Goal: Task Accomplishment & Management: Use online tool/utility

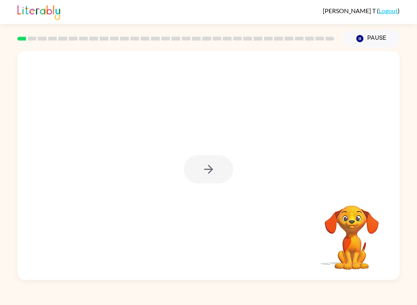
click at [208, 165] on div at bounding box center [208, 169] width 49 height 28
click at [25, 37] on rect at bounding box center [21, 39] width 9 height 4
click at [210, 170] on icon "button" at bounding box center [208, 169] width 9 height 9
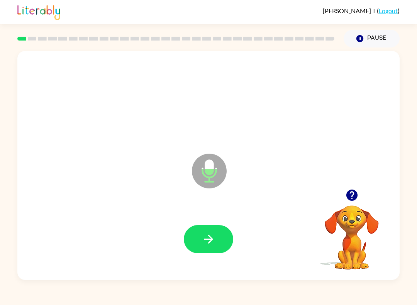
click at [211, 246] on icon "button" at bounding box center [209, 239] width 14 height 14
click at [213, 236] on icon "button" at bounding box center [209, 239] width 14 height 14
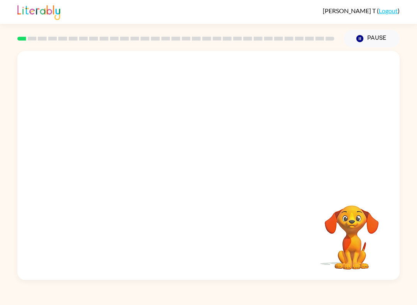
click at [199, 174] on div at bounding box center [208, 165] width 382 height 229
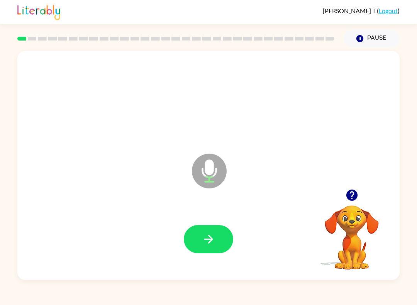
click at [213, 239] on icon "button" at bounding box center [209, 239] width 14 height 14
click at [221, 235] on button "button" at bounding box center [208, 239] width 49 height 28
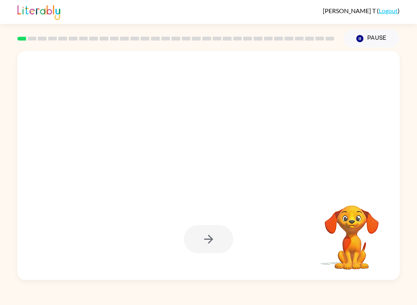
click at [210, 237] on div at bounding box center [208, 239] width 49 height 28
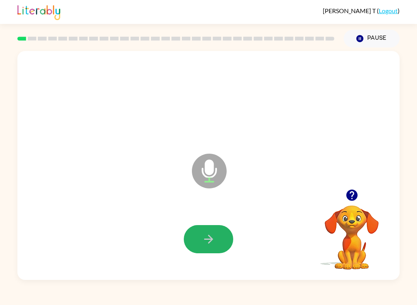
click at [211, 236] on icon "button" at bounding box center [209, 239] width 14 height 14
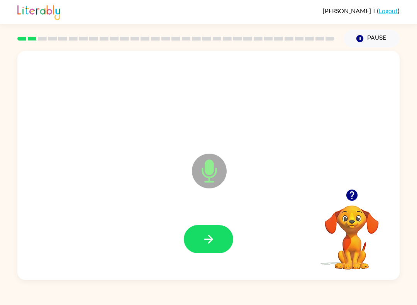
click at [217, 234] on button "button" at bounding box center [208, 239] width 49 height 28
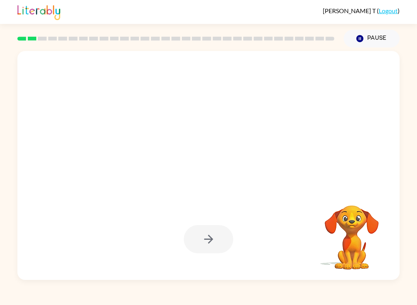
click at [211, 233] on div at bounding box center [208, 239] width 49 height 28
click at [217, 242] on div at bounding box center [208, 239] width 49 height 28
click at [217, 241] on div at bounding box center [208, 239] width 49 height 28
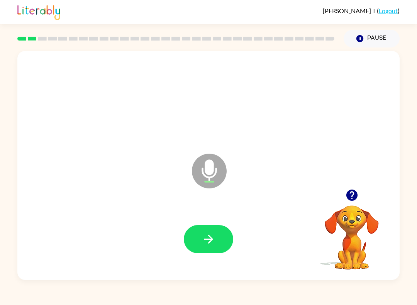
click at [206, 248] on button "button" at bounding box center [208, 239] width 49 height 28
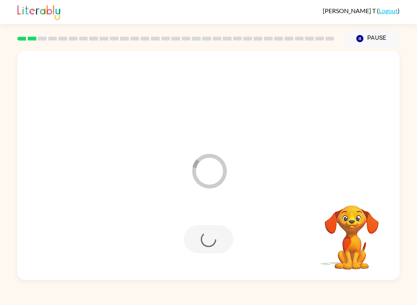
click at [206, 244] on div at bounding box center [208, 239] width 49 height 28
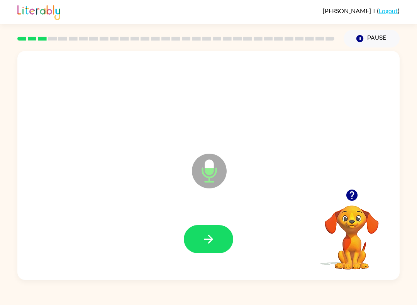
click at [220, 249] on button "button" at bounding box center [208, 239] width 49 height 28
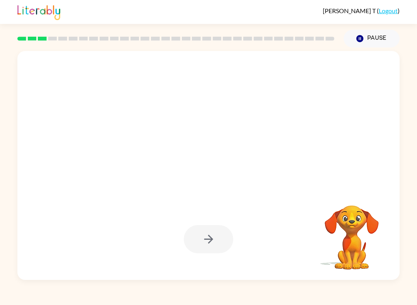
click at [220, 244] on div at bounding box center [208, 239] width 49 height 28
click at [218, 245] on div at bounding box center [208, 239] width 49 height 28
click at [214, 244] on div at bounding box center [208, 239] width 49 height 28
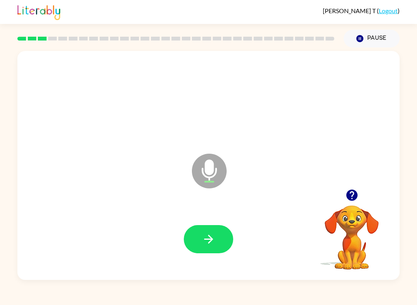
click at [217, 238] on button "button" at bounding box center [208, 239] width 49 height 28
click at [215, 239] on icon "button" at bounding box center [209, 239] width 14 height 14
click at [208, 242] on icon "button" at bounding box center [209, 239] width 14 height 14
click at [223, 241] on button "button" at bounding box center [208, 239] width 49 height 28
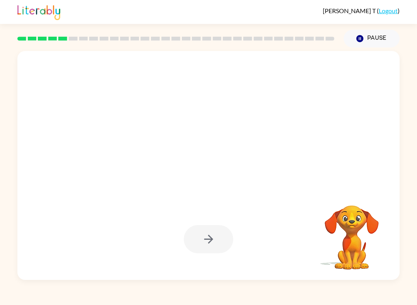
click at [217, 233] on div at bounding box center [208, 239] width 49 height 28
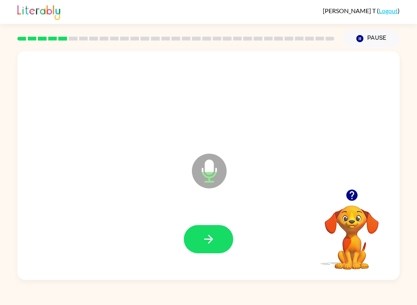
click at [217, 240] on button "button" at bounding box center [208, 239] width 49 height 28
click at [220, 237] on button "button" at bounding box center [208, 239] width 49 height 28
click at [218, 239] on button "button" at bounding box center [208, 239] width 49 height 28
click at [212, 233] on icon "button" at bounding box center [209, 239] width 14 height 14
click at [219, 242] on button "button" at bounding box center [208, 239] width 49 height 28
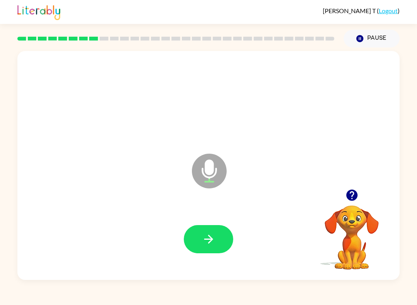
click at [211, 239] on icon "button" at bounding box center [208, 239] width 9 height 9
click at [208, 239] on icon "button" at bounding box center [208, 239] width 9 height 9
click at [209, 246] on button "button" at bounding box center [208, 239] width 49 height 28
click at [214, 238] on icon "button" at bounding box center [209, 239] width 14 height 14
click at [210, 246] on icon "button" at bounding box center [209, 239] width 14 height 14
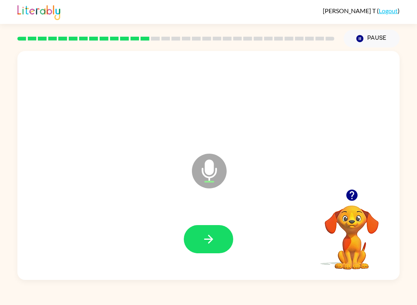
click at [221, 239] on button "button" at bounding box center [208, 239] width 49 height 28
click at [210, 240] on icon "button" at bounding box center [209, 239] width 14 height 14
click at [210, 237] on icon "button" at bounding box center [209, 239] width 14 height 14
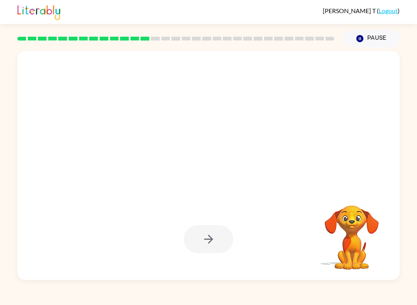
click at [221, 238] on div at bounding box center [208, 239] width 49 height 28
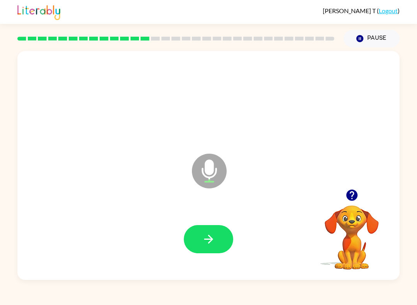
click at [223, 241] on button "button" at bounding box center [208, 239] width 49 height 28
click at [216, 242] on button "button" at bounding box center [208, 239] width 49 height 28
click at [211, 237] on icon "button" at bounding box center [209, 239] width 14 height 14
click at [213, 240] on icon "button" at bounding box center [209, 239] width 14 height 14
click at [213, 238] on icon "button" at bounding box center [209, 239] width 14 height 14
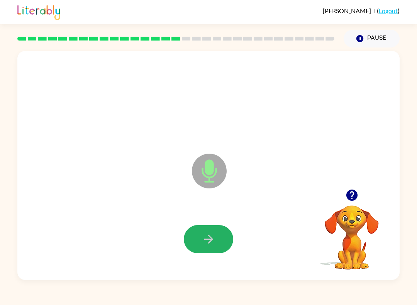
click at [214, 234] on icon "button" at bounding box center [209, 239] width 14 height 14
click at [210, 244] on icon "button" at bounding box center [209, 239] width 14 height 14
click at [211, 238] on icon "button" at bounding box center [208, 239] width 9 height 9
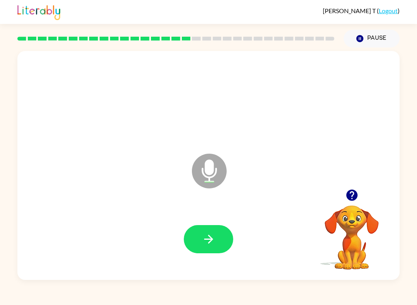
click at [213, 236] on icon "button" at bounding box center [209, 239] width 14 height 14
click at [215, 238] on icon "button" at bounding box center [209, 239] width 14 height 14
click at [214, 242] on icon "button" at bounding box center [209, 239] width 14 height 14
click at [217, 243] on button "button" at bounding box center [208, 239] width 49 height 28
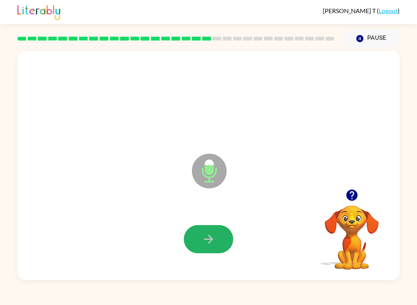
click at [214, 232] on button "button" at bounding box center [208, 239] width 49 height 28
click at [215, 231] on button "button" at bounding box center [208, 239] width 49 height 28
click at [205, 235] on icon "button" at bounding box center [209, 239] width 14 height 14
click at [219, 239] on button "button" at bounding box center [208, 239] width 49 height 28
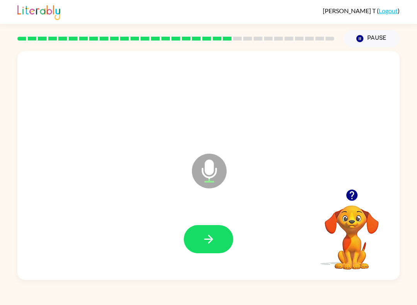
click at [205, 236] on icon "button" at bounding box center [209, 239] width 14 height 14
click at [214, 246] on icon "button" at bounding box center [209, 239] width 14 height 14
click at [220, 240] on button "button" at bounding box center [208, 239] width 49 height 28
click at [214, 235] on icon "button" at bounding box center [209, 239] width 14 height 14
click at [219, 242] on button "button" at bounding box center [208, 239] width 49 height 28
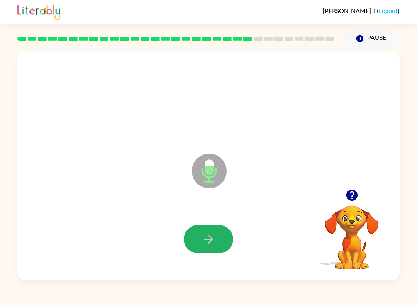
click at [209, 244] on icon "button" at bounding box center [209, 239] width 14 height 14
click at [215, 237] on icon "button" at bounding box center [209, 239] width 14 height 14
click at [217, 240] on button "button" at bounding box center [208, 239] width 49 height 28
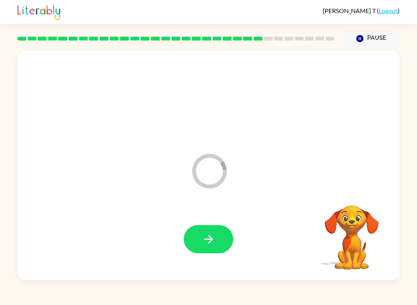
click at [207, 232] on button "button" at bounding box center [208, 239] width 49 height 28
click at [218, 238] on button "button" at bounding box center [208, 239] width 49 height 28
click at [220, 237] on button "button" at bounding box center [208, 239] width 49 height 28
click at [217, 233] on button "button" at bounding box center [208, 239] width 49 height 28
click at [217, 245] on button "button" at bounding box center [208, 239] width 49 height 28
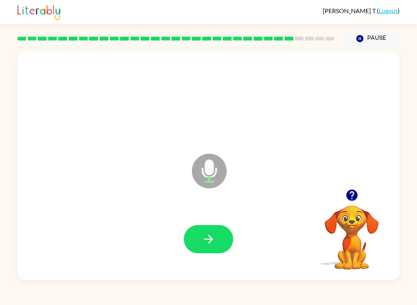
click at [238, 261] on div at bounding box center [208, 239] width 367 height 66
click at [355, 198] on icon "button" at bounding box center [351, 194] width 11 height 11
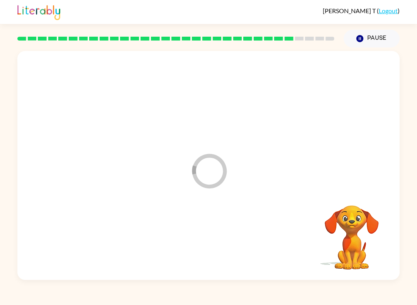
click at [209, 228] on div at bounding box center [208, 239] width 367 height 66
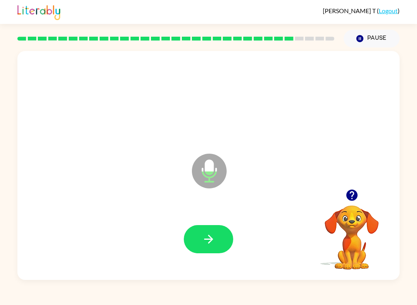
click at [215, 229] on button "button" at bounding box center [208, 239] width 49 height 28
click at [216, 236] on button "button" at bounding box center [208, 239] width 49 height 28
click at [207, 243] on icon "button" at bounding box center [209, 239] width 14 height 14
click at [216, 233] on button "button" at bounding box center [208, 239] width 49 height 28
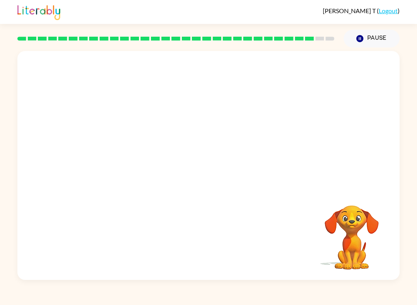
click at [353, 224] on video "Your browser must support playing .mp4 files to use Literably. Please try using…" at bounding box center [351, 231] width 77 height 77
click at [233, 245] on div at bounding box center [208, 239] width 367 height 66
click at [385, 35] on button "Pause Pause" at bounding box center [371, 39] width 56 height 18
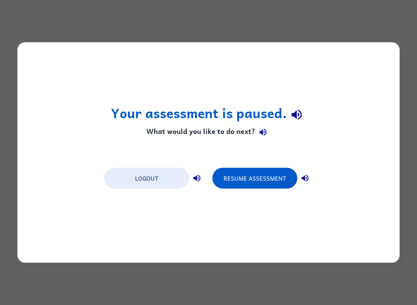
click at [284, 184] on button "Resume Assessment" at bounding box center [254, 178] width 85 height 21
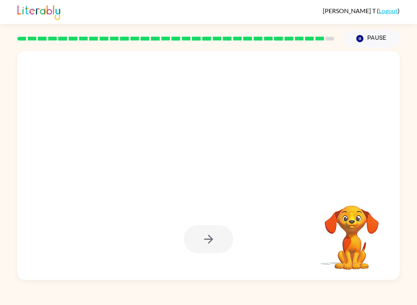
click at [382, 34] on button "Pause Pause" at bounding box center [371, 39] width 56 height 18
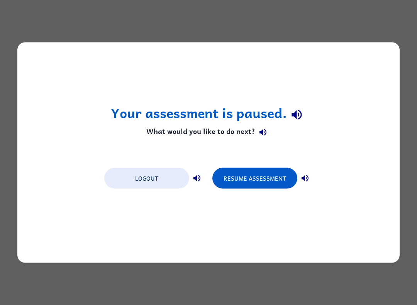
click at [273, 175] on button "Resume Assessment" at bounding box center [254, 178] width 85 height 21
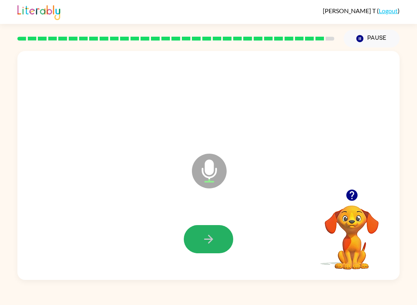
click at [208, 241] on icon "button" at bounding box center [209, 239] width 14 height 14
click at [215, 237] on button "button" at bounding box center [208, 239] width 49 height 28
click at [211, 240] on icon "button" at bounding box center [208, 239] width 9 height 9
